Goal: Entertainment & Leisure: Consume media (video, audio)

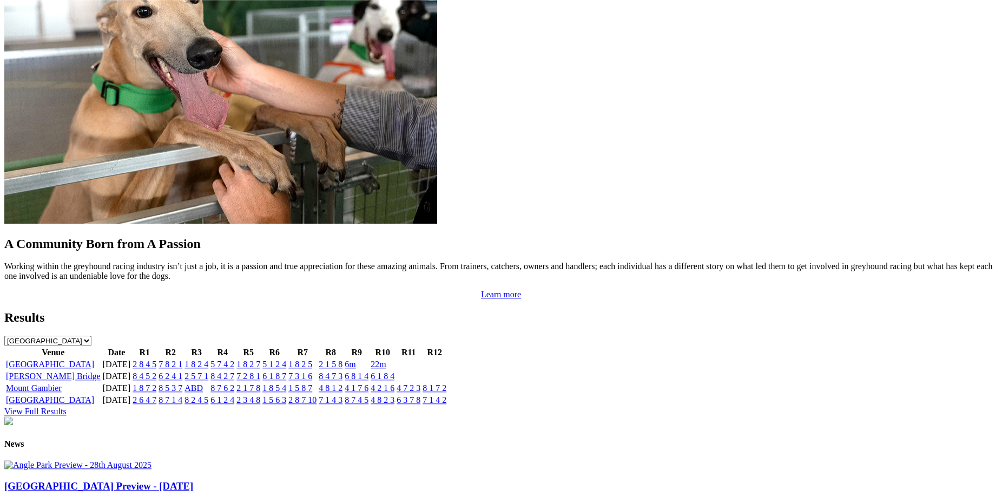
scroll to position [946, 0]
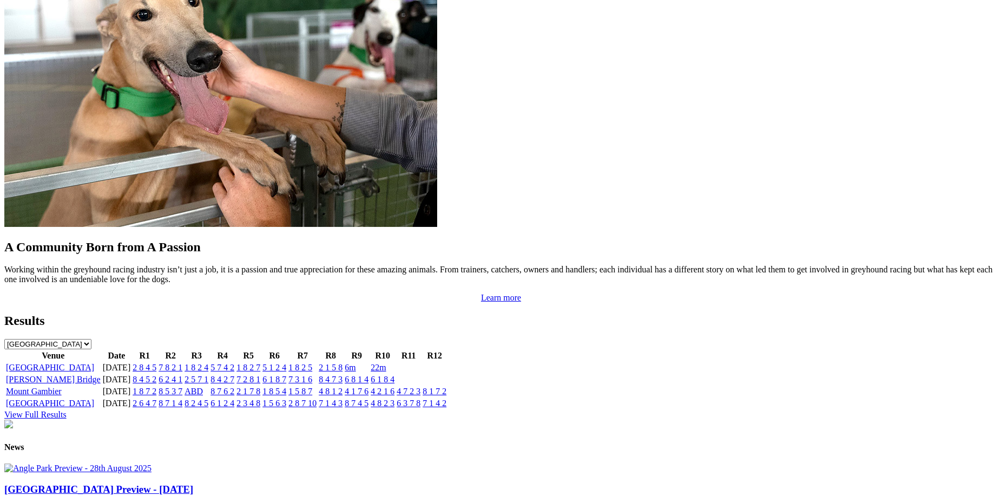
click at [343, 363] on link "2 1 5 8" at bounding box center [331, 367] width 24 height 9
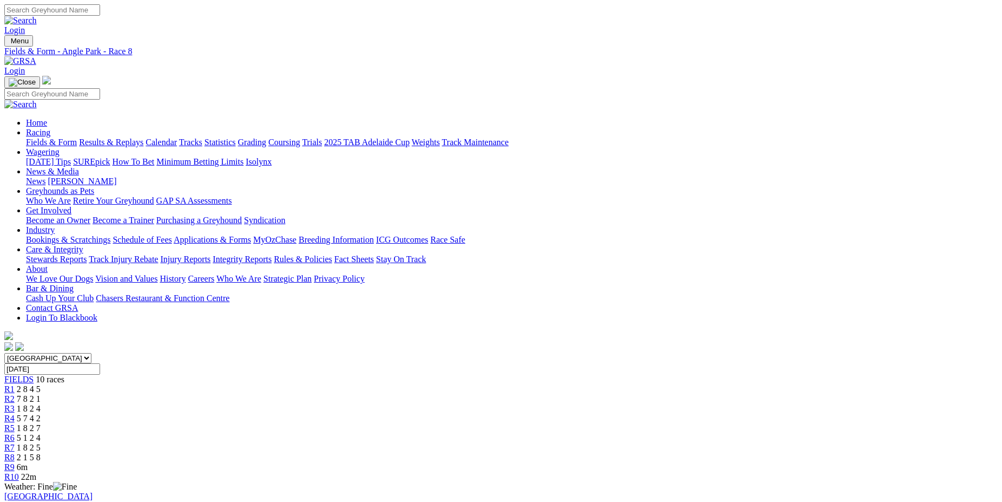
click at [15, 443] on span "R7" at bounding box center [9, 447] width 10 height 9
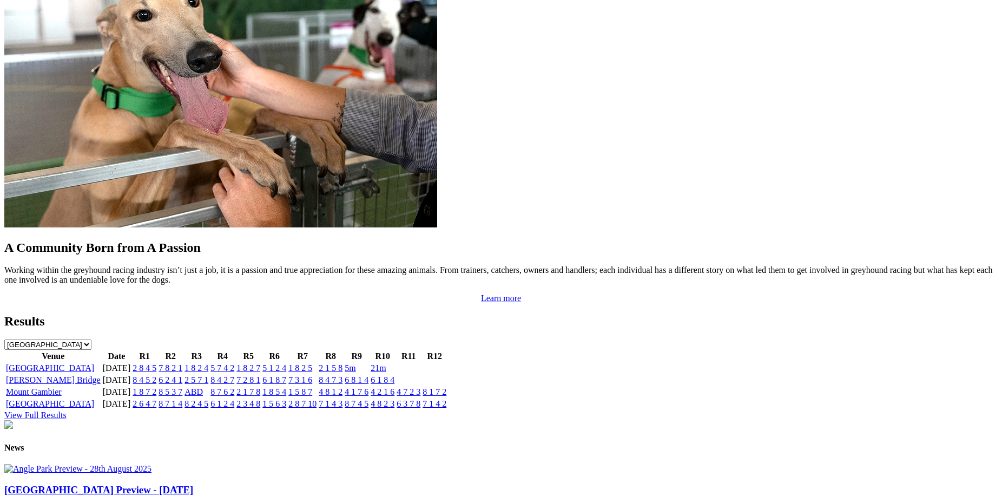
scroll to position [945, 0]
click at [343, 387] on link "4 8 1 2" at bounding box center [331, 391] width 24 height 9
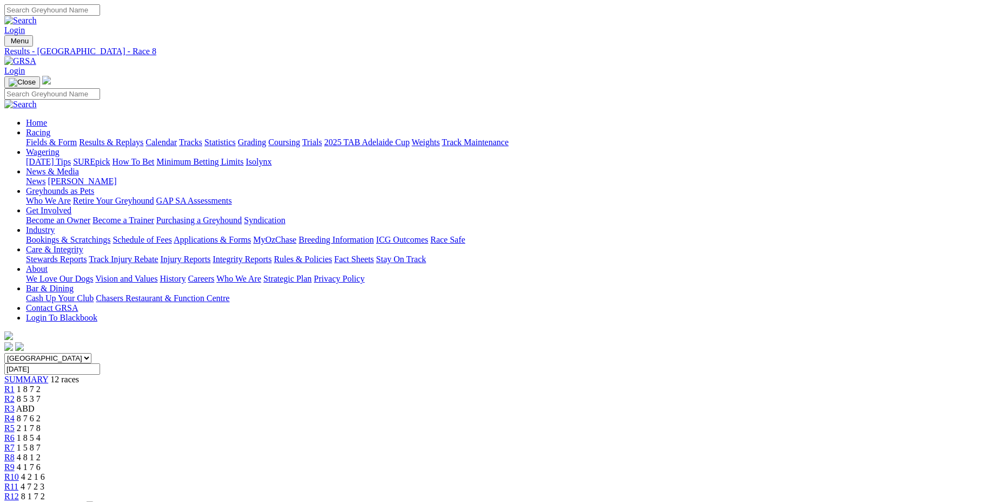
click at [15, 462] on span "R9" at bounding box center [9, 466] width 10 height 9
